Goal: Task Accomplishment & Management: Use online tool/utility

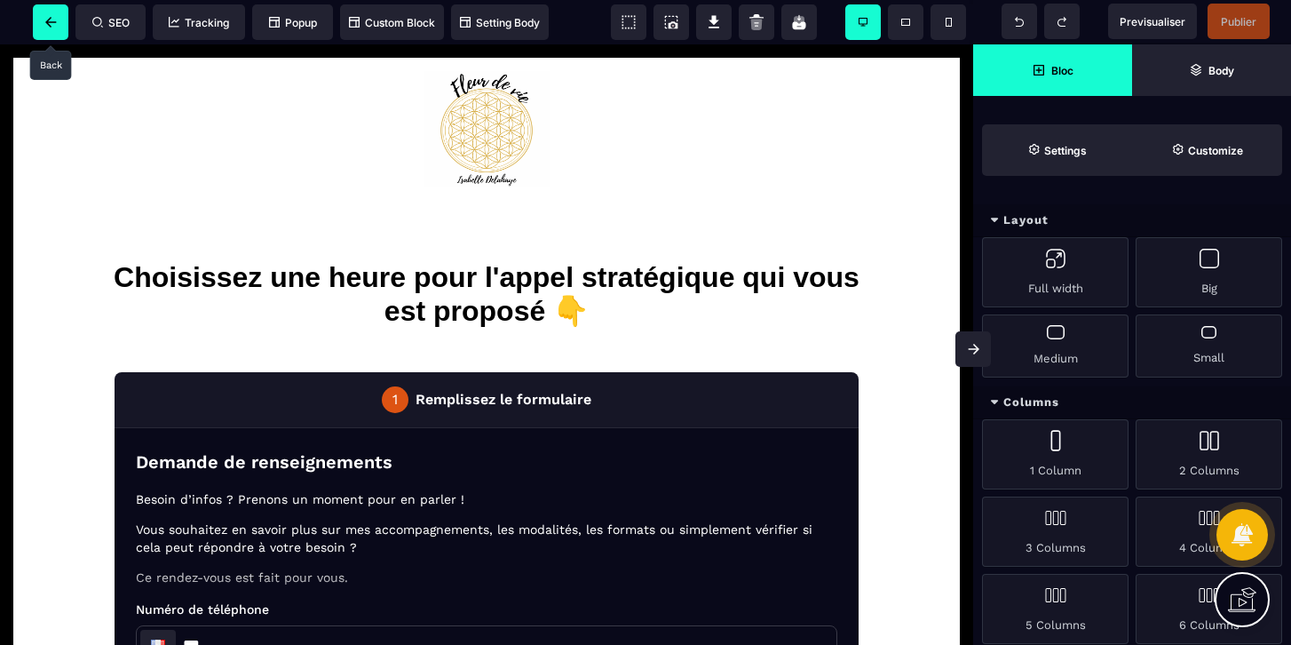
click at [44, 20] on span at bounding box center [51, 22] width 36 height 36
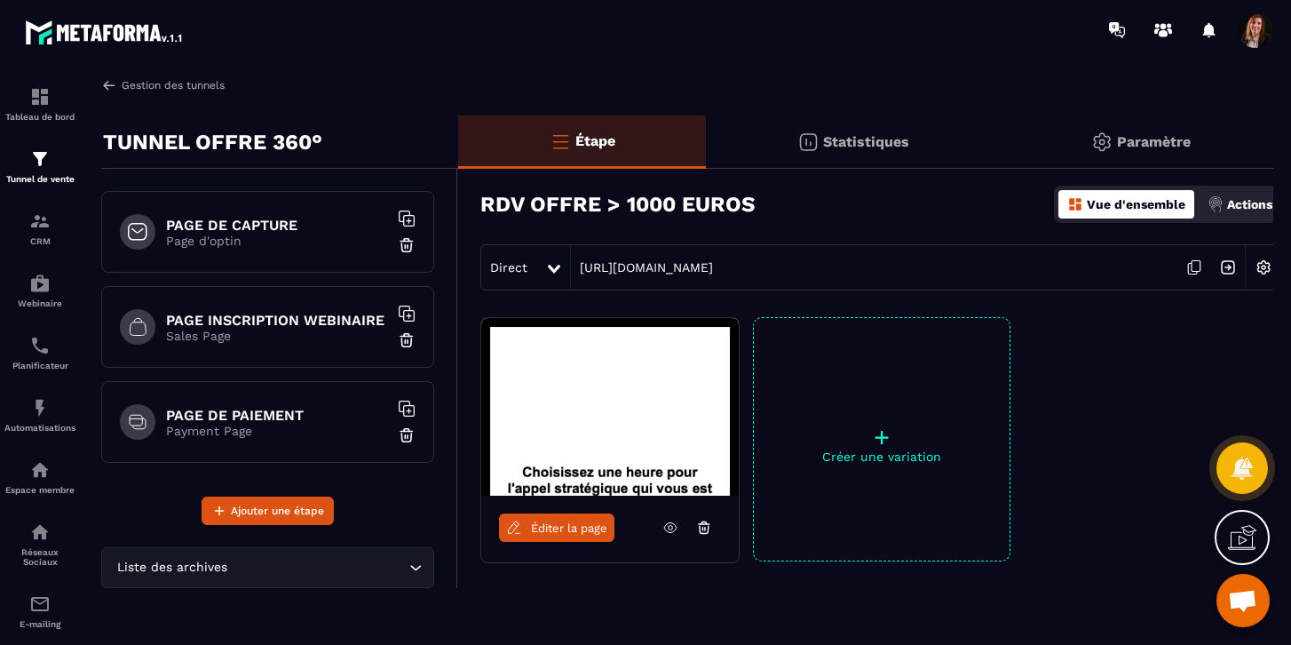
click at [108, 88] on img at bounding box center [109, 85] width 16 height 16
click at [34, 162] on img at bounding box center [39, 158] width 21 height 21
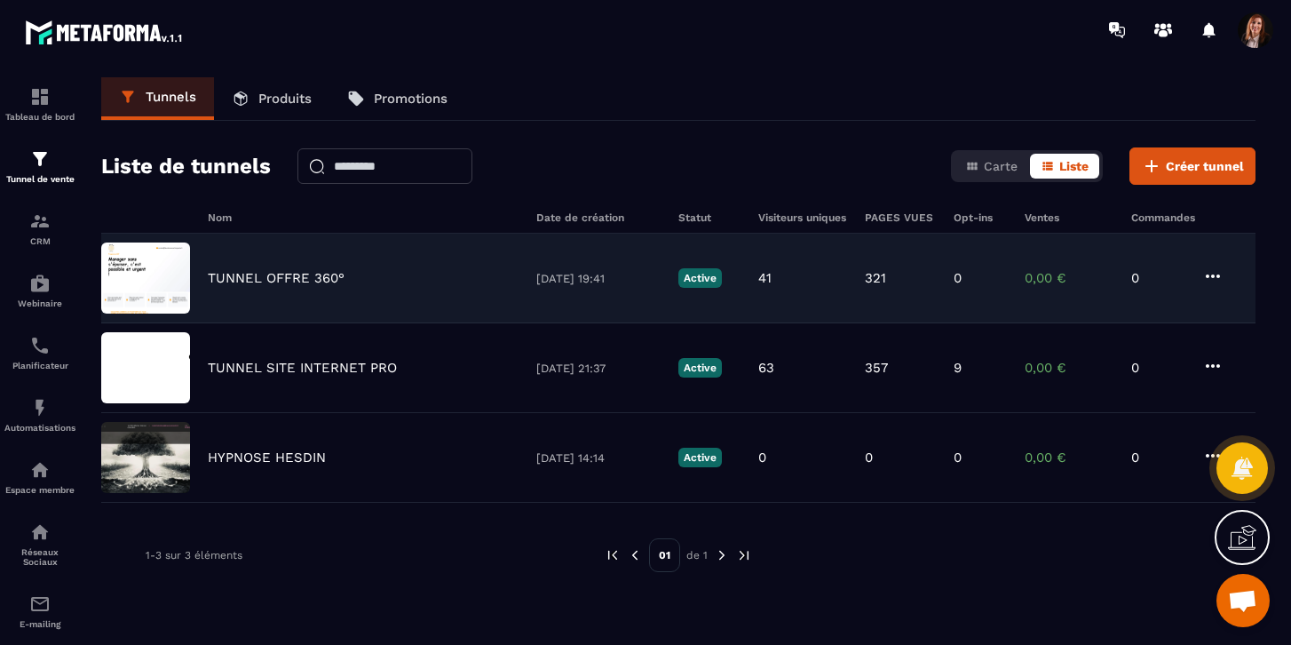
click at [258, 285] on p "TUNNEL OFFRE 360°" at bounding box center [276, 278] width 137 height 16
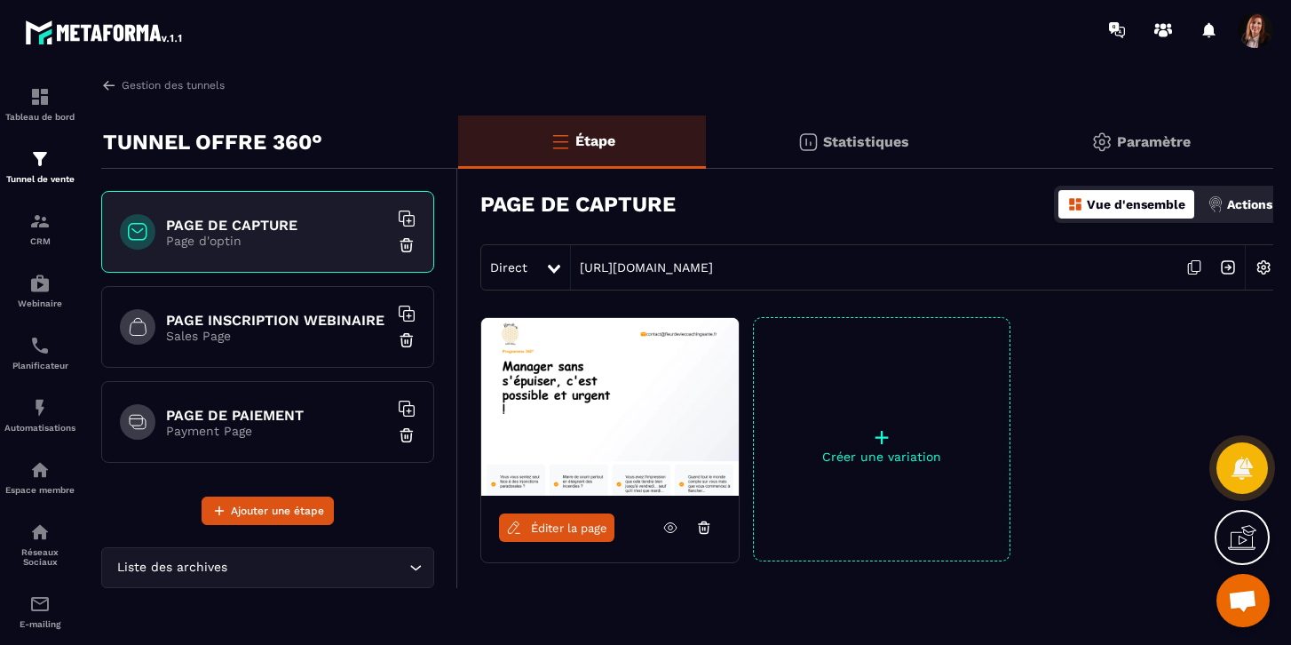
click at [524, 396] on img at bounding box center [609, 407] width 257 height 178
click at [537, 534] on link "Éditer la page" at bounding box center [556, 527] width 115 height 28
